Goal: Register for event/course

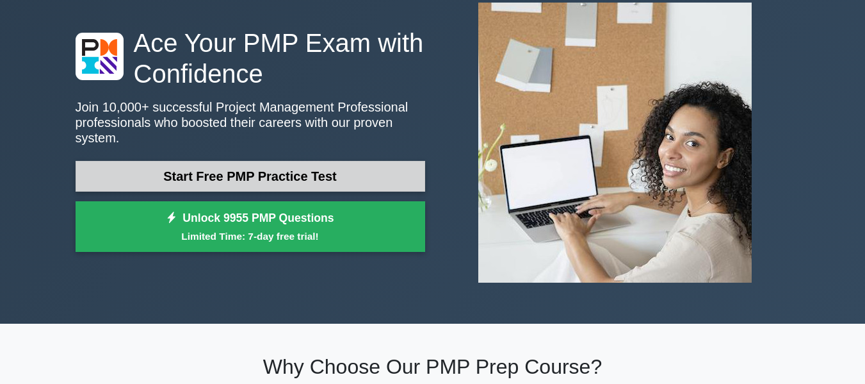
click at [120, 167] on link "Start Free PMP Practice Test" at bounding box center [251, 176] width 350 height 31
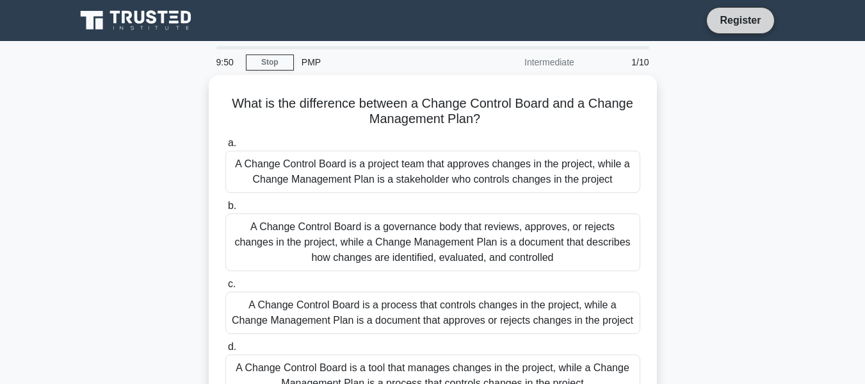
click at [751, 19] on link "Register" at bounding box center [740, 20] width 56 height 16
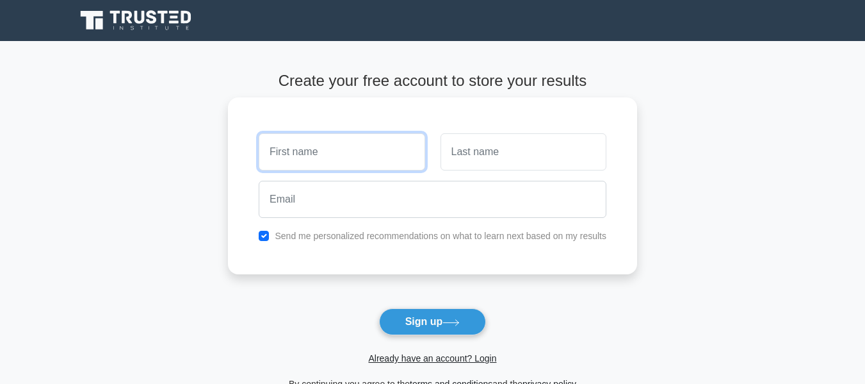
click at [352, 146] on input "text" at bounding box center [342, 151] width 166 height 37
type input "DULLY"
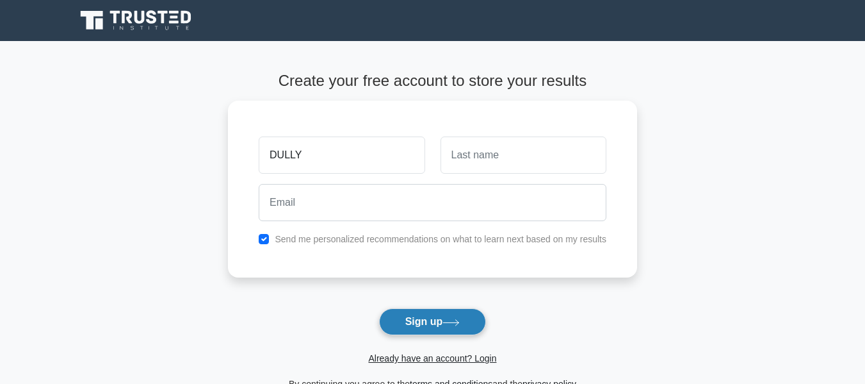
click at [431, 323] on button "Sign up" at bounding box center [433, 321] width 108 height 27
click at [619, 102] on div "DULLY Send me personalized recommendations on what to learn next based on my re…" at bounding box center [432, 185] width 409 height 177
